Goal: Navigation & Orientation: Find specific page/section

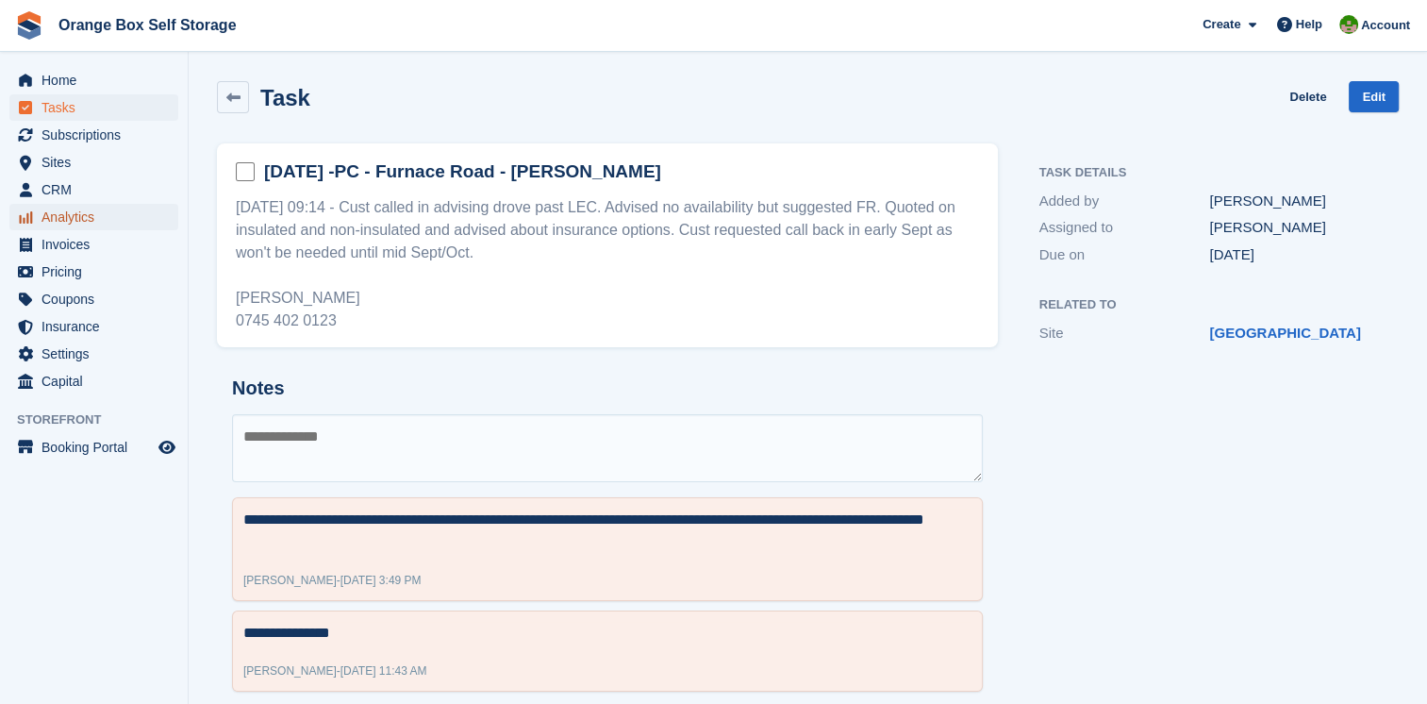
click at [89, 212] on span "Analytics" at bounding box center [98, 217] width 113 height 26
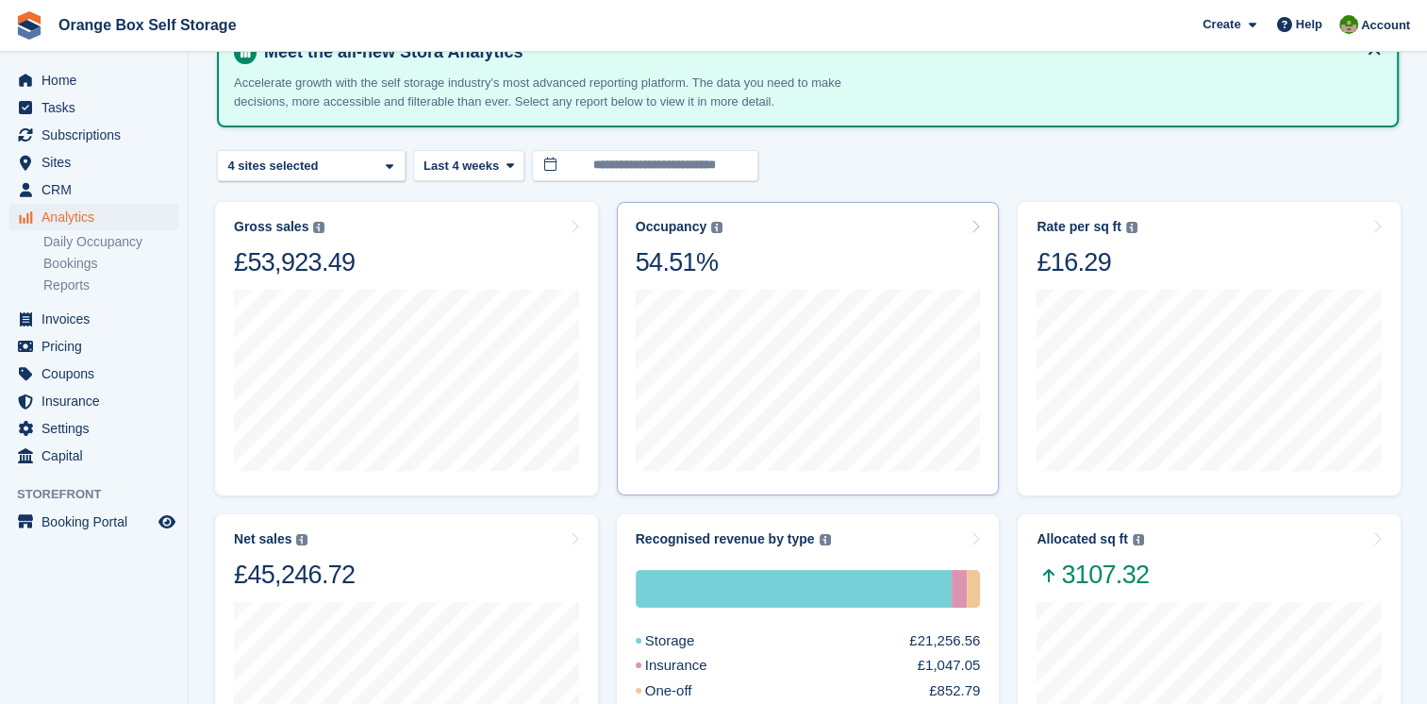
scroll to position [189, 0]
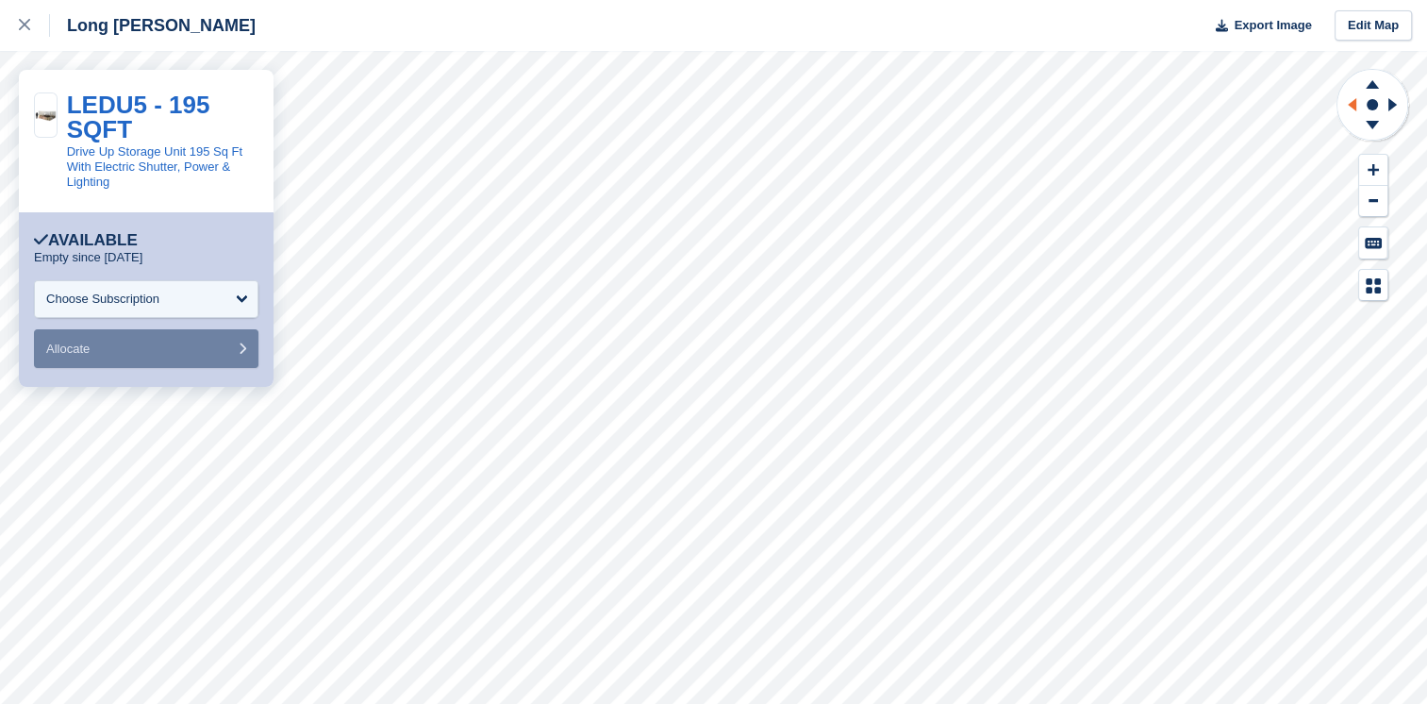
click at [1347, 105] on icon at bounding box center [1350, 104] width 24 height 49
click at [1392, 107] on icon at bounding box center [1393, 104] width 8 height 13
click at [1382, 196] on button at bounding box center [1373, 201] width 28 height 31
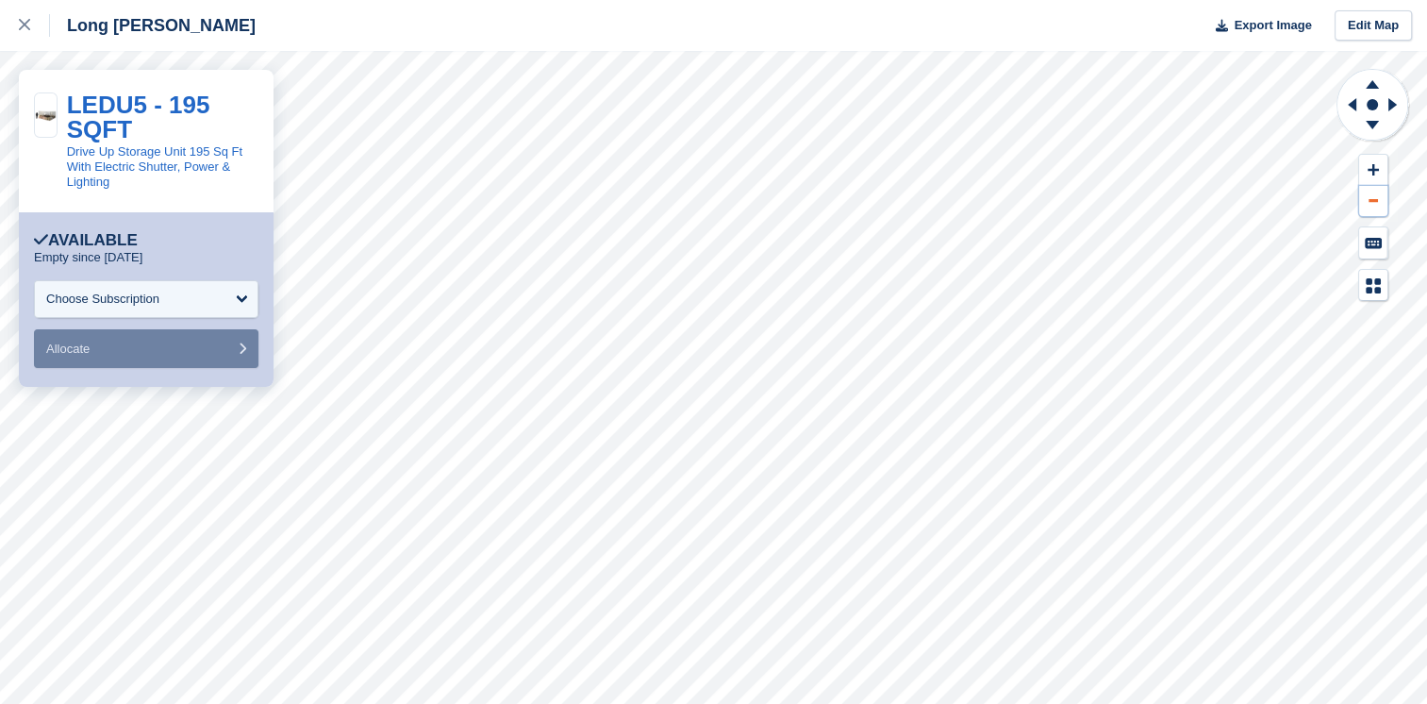
click at [1382, 196] on button at bounding box center [1373, 201] width 28 height 31
click at [1388, 106] on icon at bounding box center [1396, 104] width 24 height 49
click at [1370, 81] on icon at bounding box center [1372, 82] width 49 height 24
click at [1368, 126] on icon at bounding box center [1372, 128] width 49 height 24
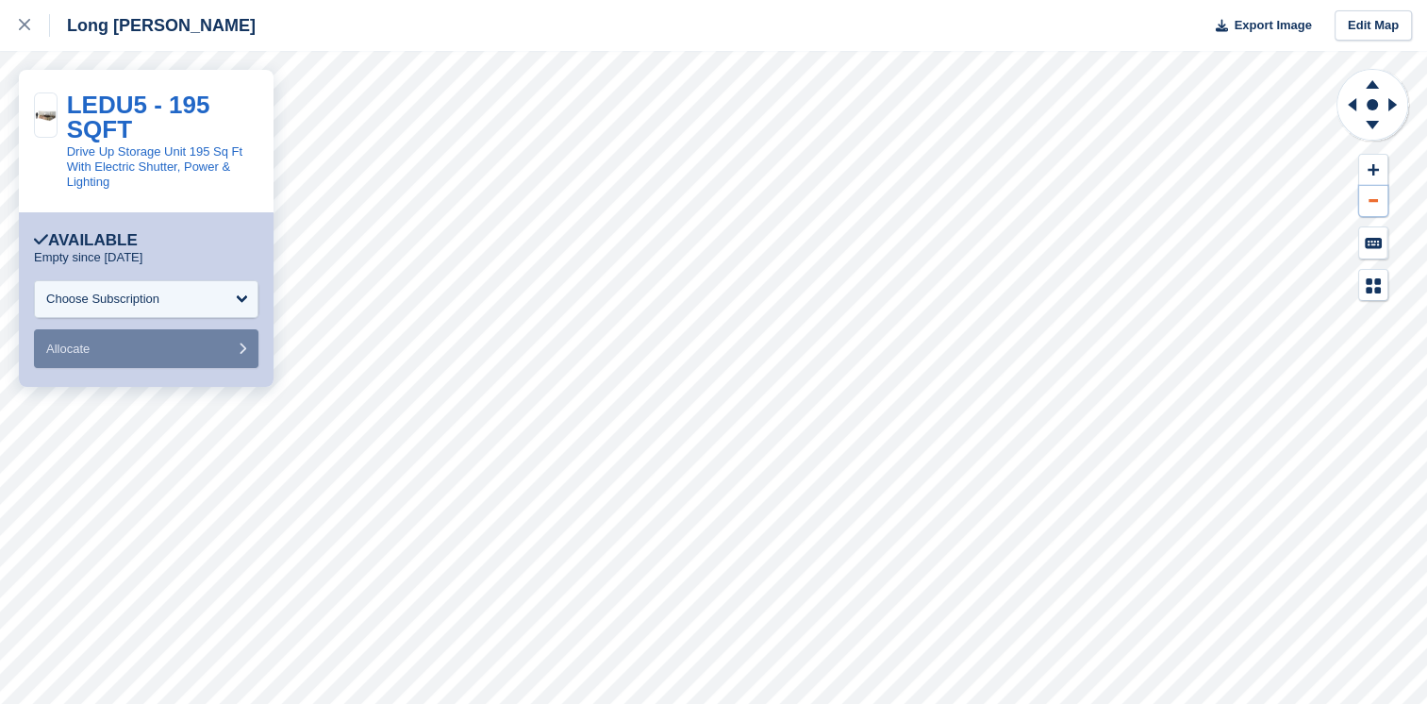
click at [1379, 205] on button at bounding box center [1373, 201] width 28 height 31
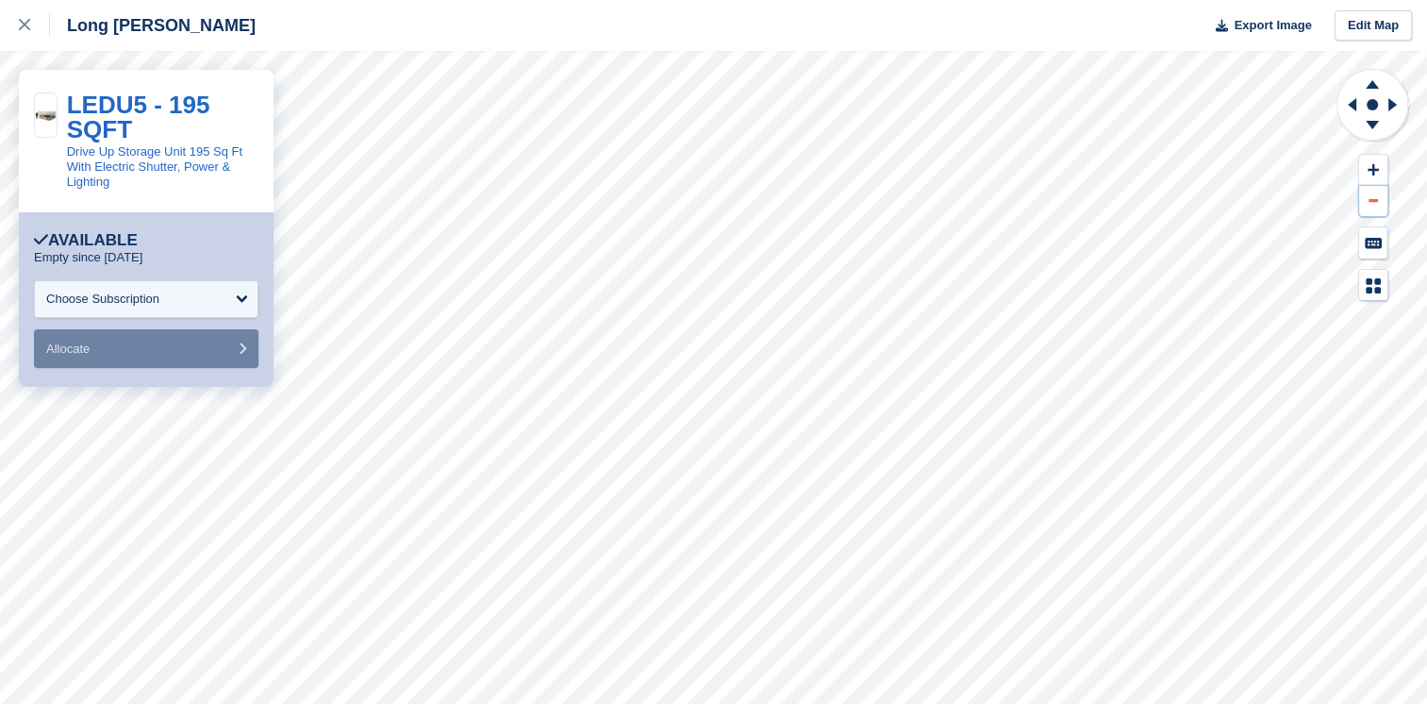
click at [1379, 205] on button at bounding box center [1373, 201] width 28 height 31
click at [1388, 102] on icon at bounding box center [1396, 104] width 24 height 49
